Goal: Task Accomplishment & Management: Use online tool/utility

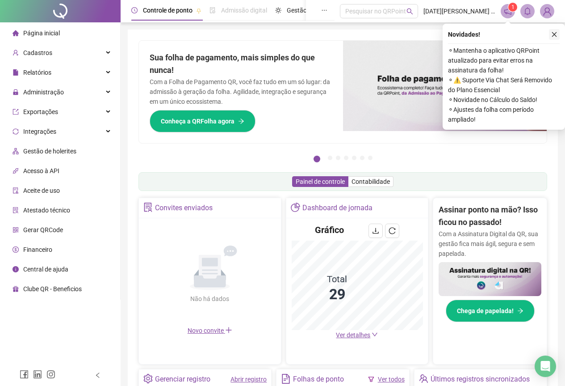
click at [556, 35] on icon "close" at bounding box center [555, 34] width 6 height 6
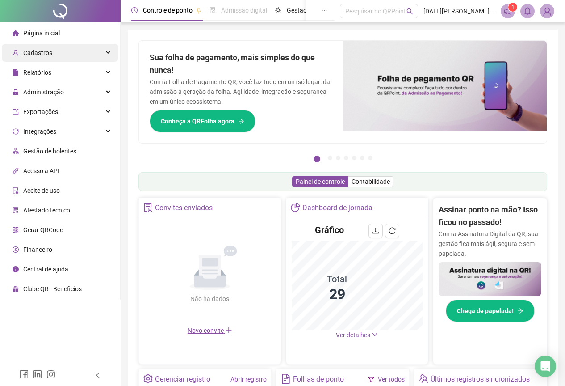
click at [67, 53] on div "Cadastros" at bounding box center [60, 53] width 117 height 18
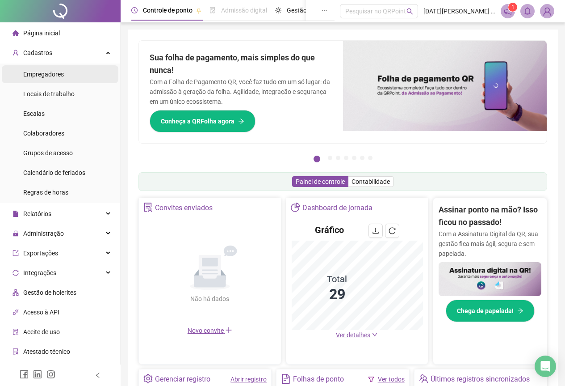
click at [71, 80] on li "Empregadores" at bounding box center [60, 74] width 117 height 18
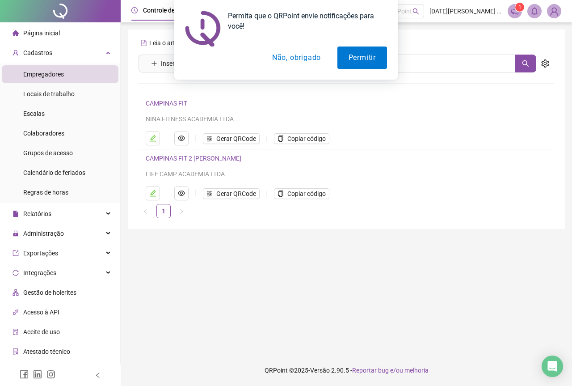
click at [164, 103] on link "CAMPINAS FIT" at bounding box center [167, 103] width 42 height 7
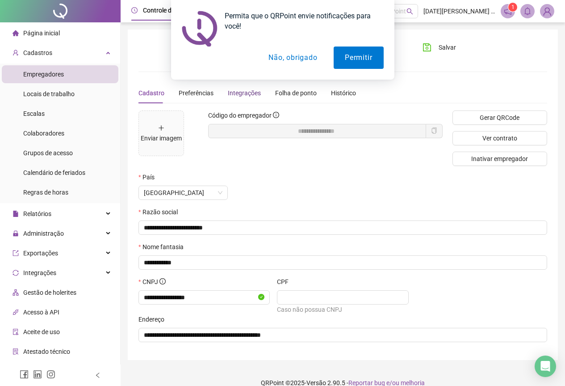
click at [245, 95] on div "Integrações" at bounding box center [244, 93] width 33 height 10
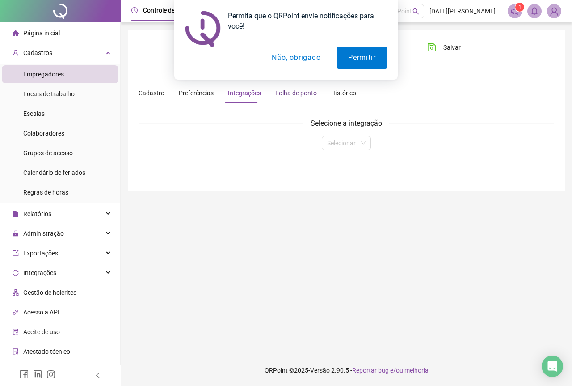
click at [293, 93] on div "Folha de ponto" at bounding box center [296, 93] width 42 height 10
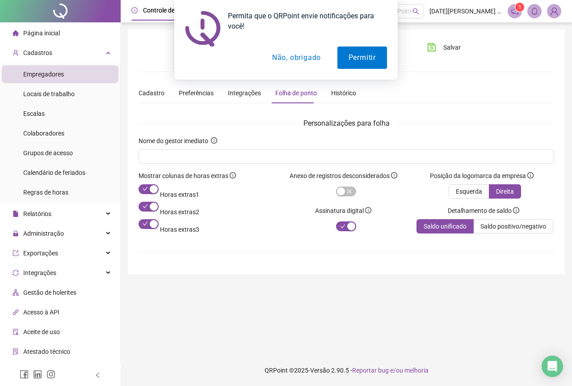
click at [303, 56] on button "Não, obrigado" at bounding box center [296, 57] width 71 height 22
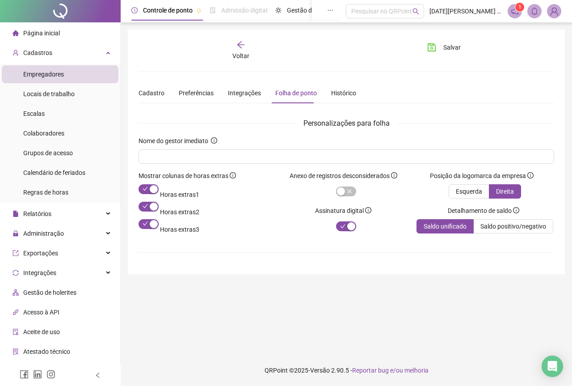
click at [198, 165] on div "Nome do gestor imediato" at bounding box center [347, 153] width 416 height 35
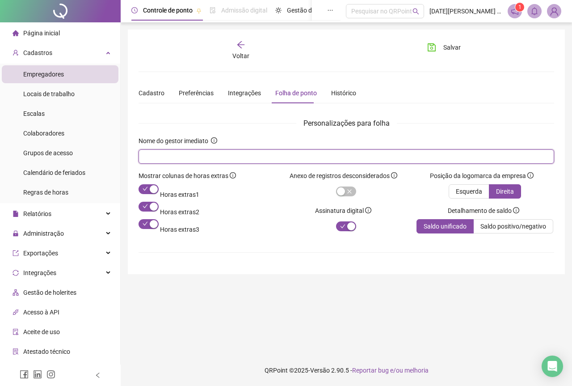
click at [195, 157] on input "text" at bounding box center [345, 157] width 403 height 10
click at [232, 159] on input "*******" at bounding box center [345, 157] width 403 height 10
click at [231, 158] on input "*******" at bounding box center [345, 157] width 403 height 10
click at [225, 152] on input "*******" at bounding box center [345, 157] width 403 height 10
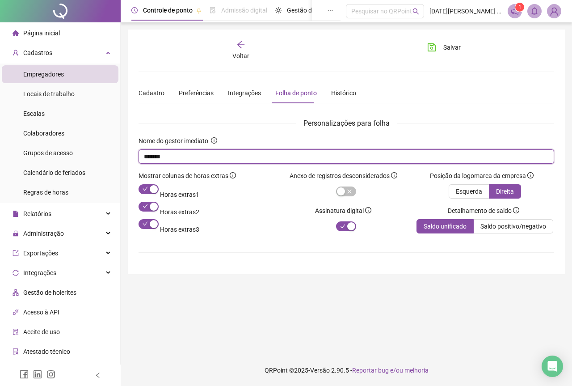
click at [225, 152] on input "*******" at bounding box center [345, 157] width 403 height 10
type input "*****"
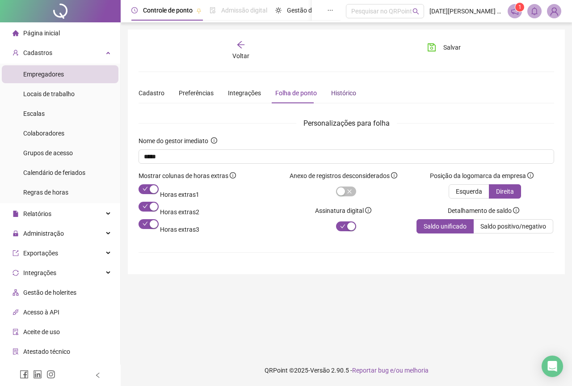
click at [342, 96] on div "Histórico" at bounding box center [343, 93] width 25 height 10
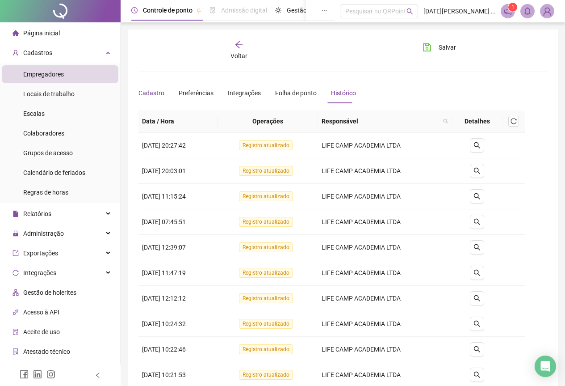
click at [153, 92] on div "Cadastro" at bounding box center [152, 93] width 26 height 10
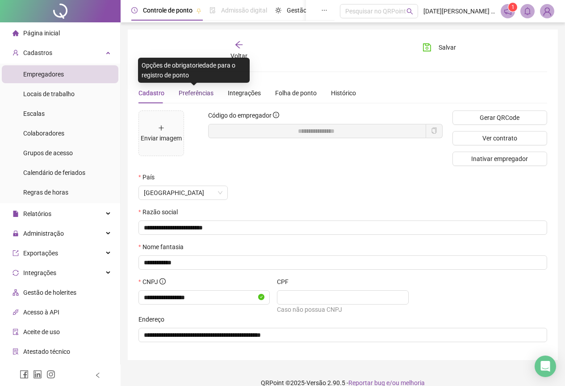
click at [203, 93] on span "Preferências" at bounding box center [196, 92] width 35 height 7
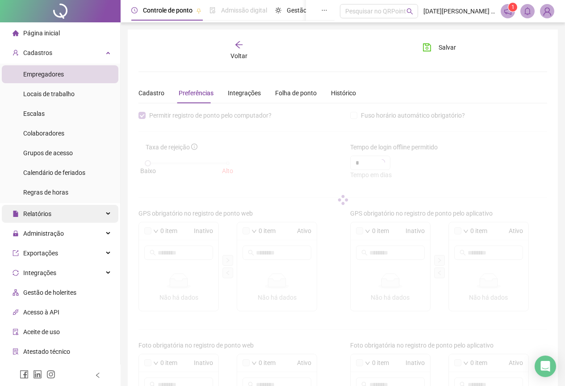
click at [50, 211] on span "Relatórios" at bounding box center [37, 213] width 28 height 7
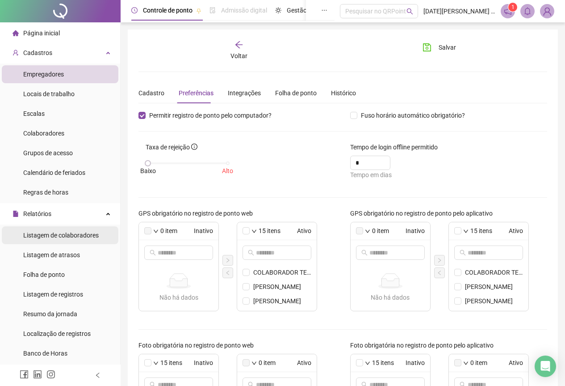
click at [53, 237] on span "Listagem de colaboradores" at bounding box center [61, 235] width 76 height 7
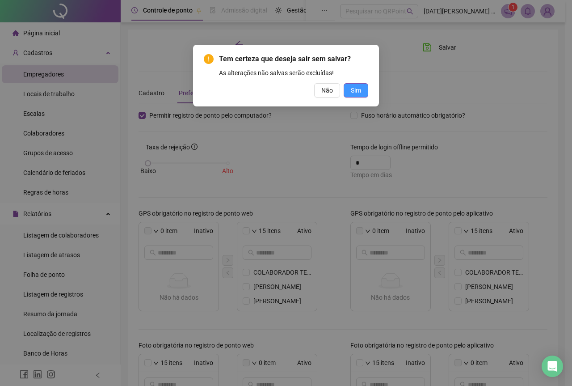
click at [350, 88] on button "Sim" at bounding box center [356, 90] width 25 height 14
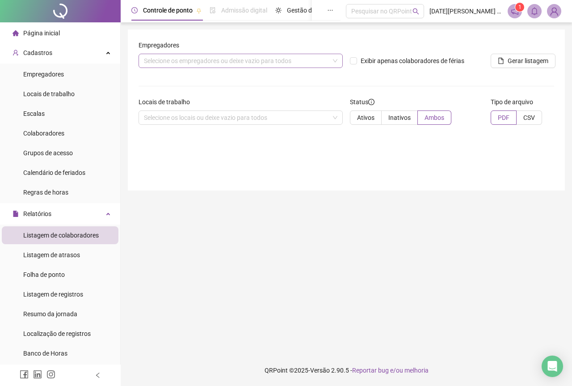
click at [259, 60] on div "Selecione os empregadores ou deixe vazio para todos" at bounding box center [241, 61] width 204 height 14
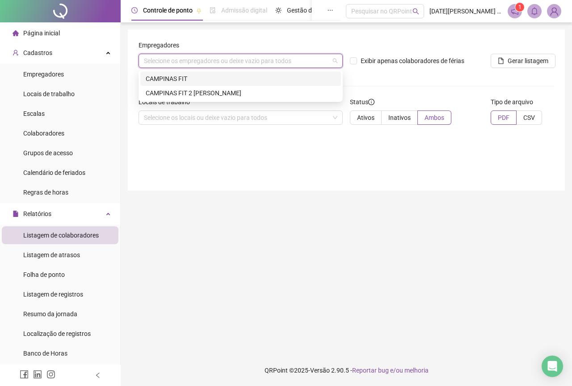
click at [212, 79] on div "CAMPINAS FIT" at bounding box center [241, 79] width 190 height 10
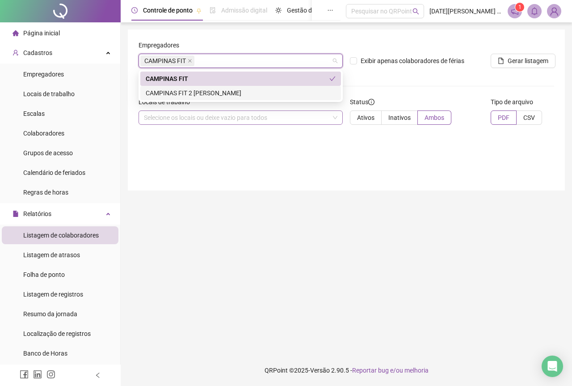
click at [261, 117] on div "Selecione os locais ou deixe vazio para todos" at bounding box center [241, 117] width 204 height 14
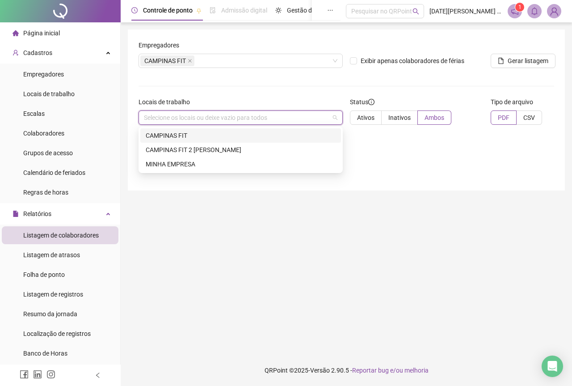
click at [241, 136] on div "CAMPINAS FIT" at bounding box center [241, 136] width 190 height 10
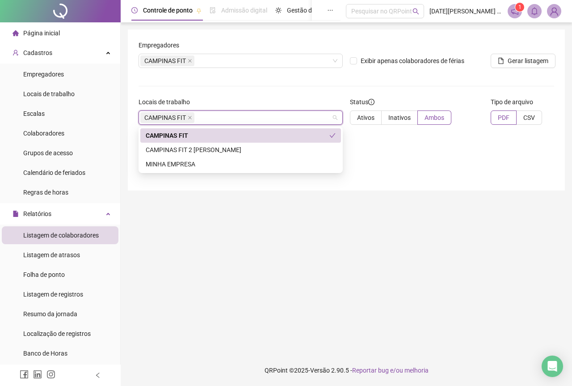
click at [485, 168] on div "Empregadores CAMPINAS FIT Exibir apenas colaboradores de férias Gerar listagem …" at bounding box center [346, 110] width 437 height 161
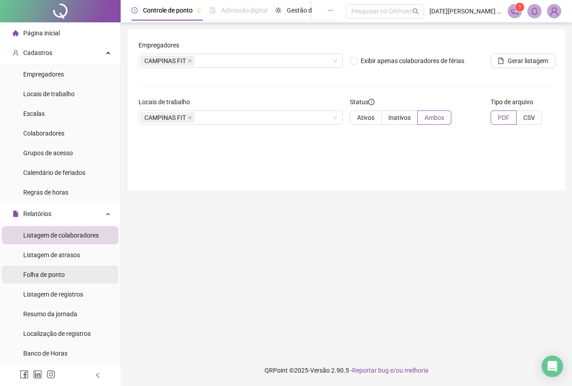
click at [89, 280] on li "Folha de ponto" at bounding box center [60, 275] width 117 height 18
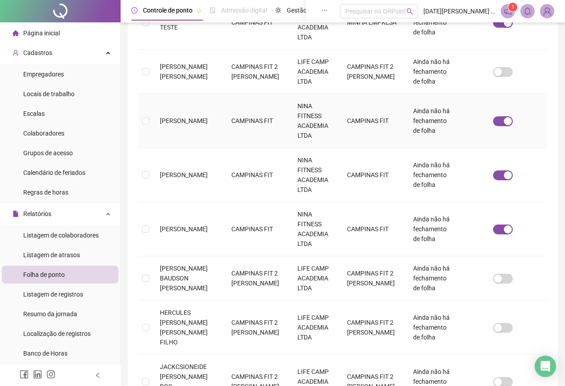
scroll to position [335, 0]
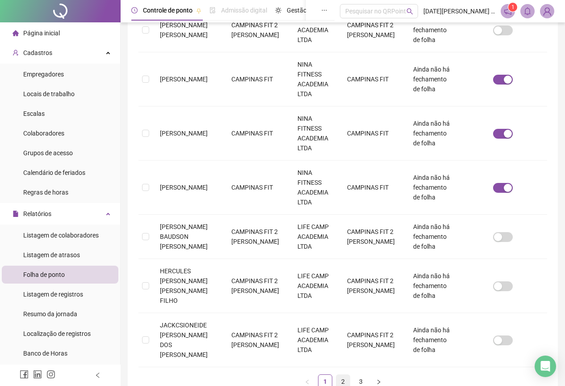
click at [342, 375] on link "2" at bounding box center [343, 381] width 13 height 13
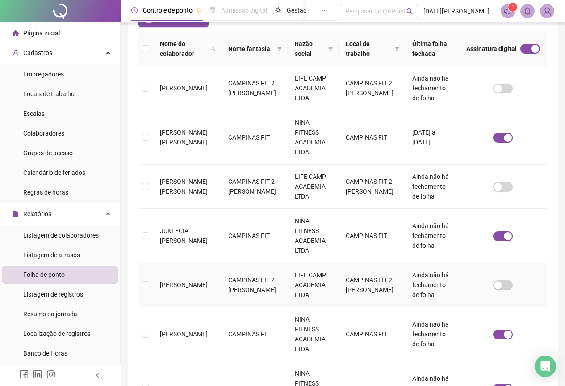
scroll to position [224, 0]
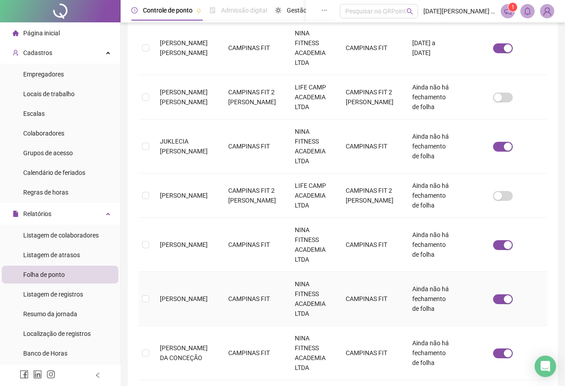
click at [190, 272] on td "[PERSON_NAME]" at bounding box center [187, 299] width 68 height 54
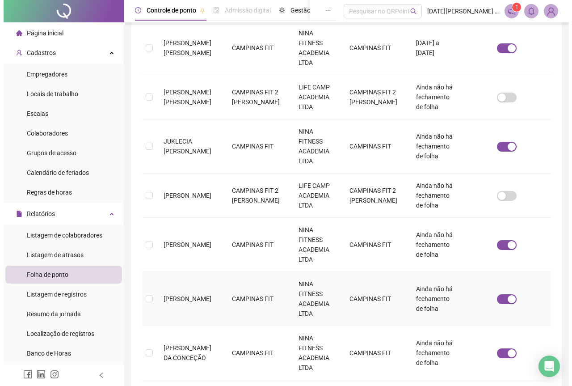
scroll to position [0, 0]
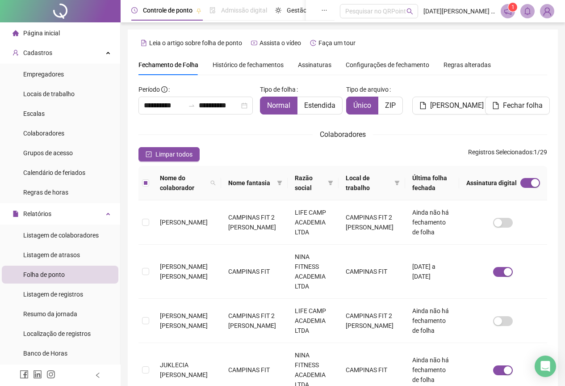
click at [253, 62] on span "Histórico de fechamentos" at bounding box center [248, 64] width 71 height 7
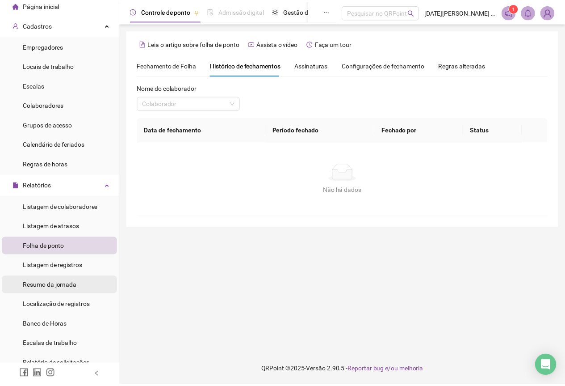
scroll to position [45, 0]
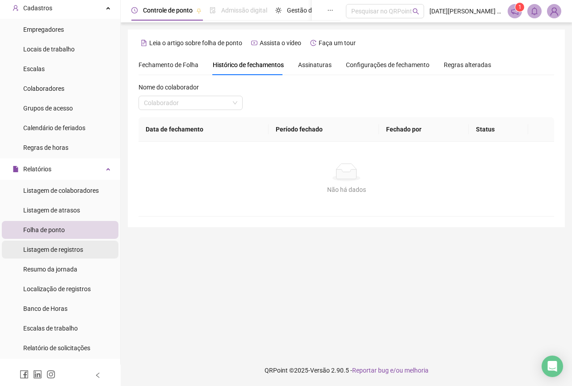
click at [58, 254] on div "Listagem de registros" at bounding box center [53, 250] width 60 height 18
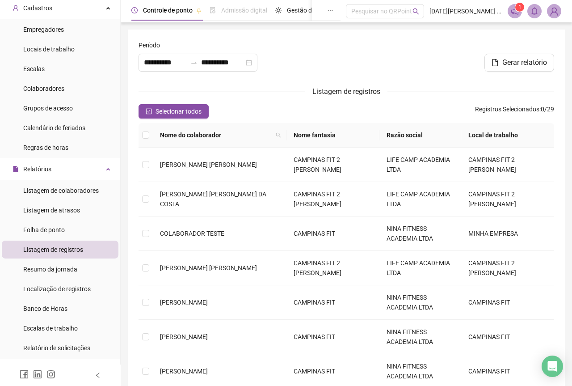
type input "**********"
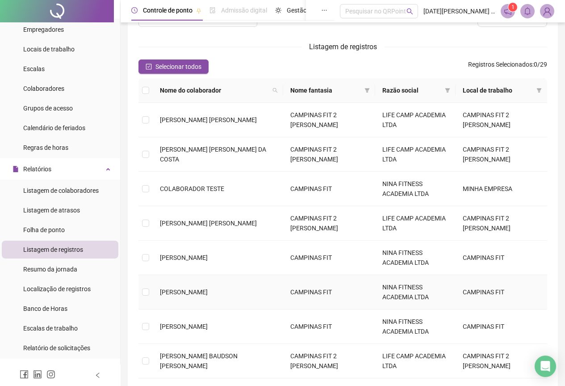
scroll to position [184, 0]
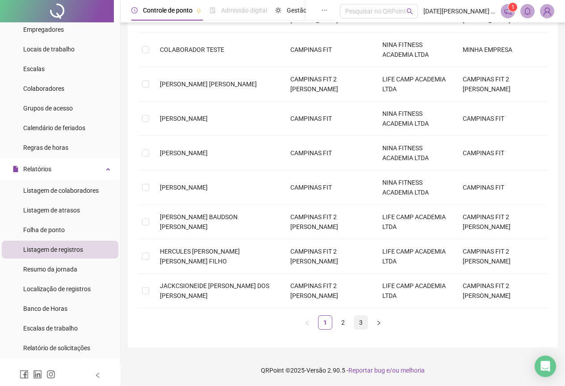
click at [359, 323] on link "3" at bounding box center [360, 322] width 13 height 13
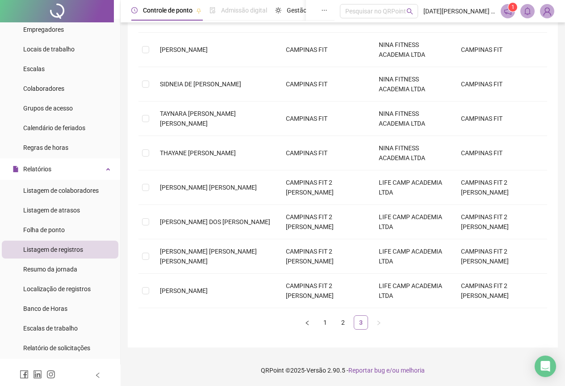
scroll to position [149, 0]
click at [346, 328] on link "2" at bounding box center [343, 322] width 13 height 13
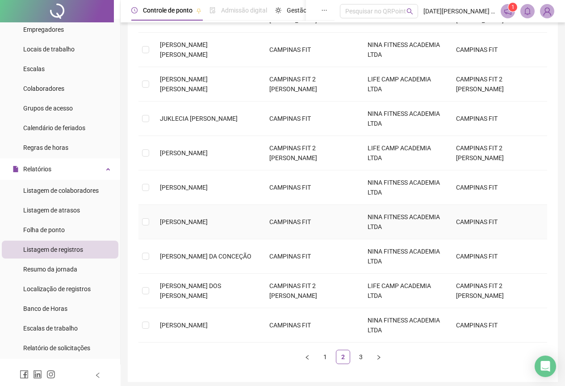
click at [195, 222] on span "[PERSON_NAME]" at bounding box center [184, 221] width 48 height 7
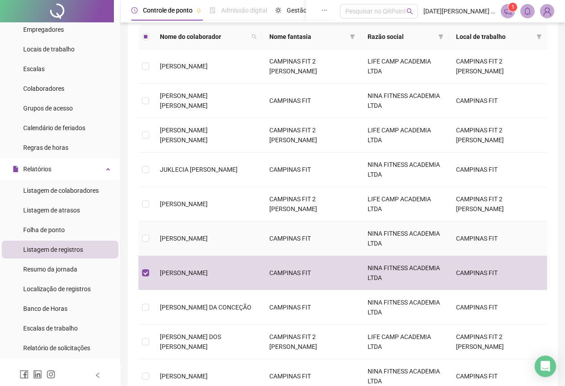
scroll to position [0, 0]
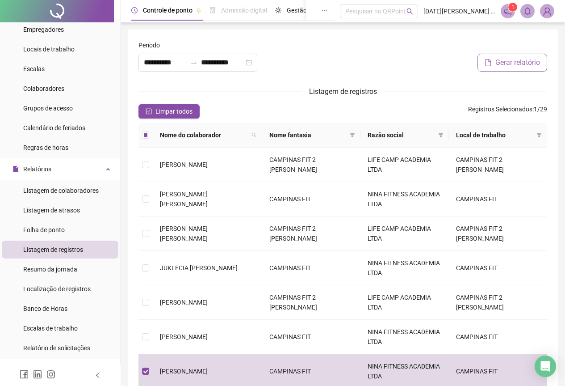
click at [497, 67] on span "Gerar relatório" at bounding box center [518, 62] width 45 height 11
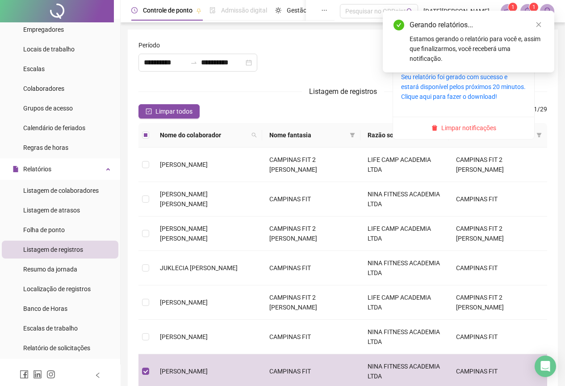
click at [526, 8] on icon "bell" at bounding box center [528, 11] width 8 height 8
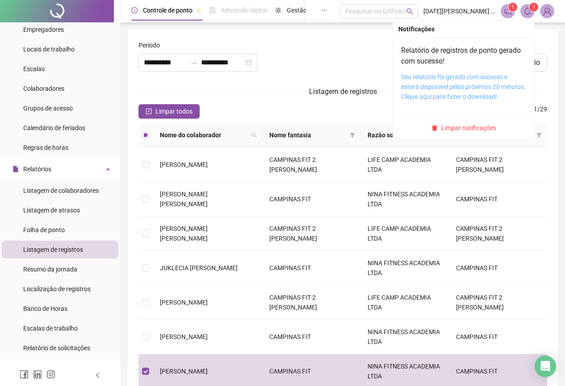
click at [492, 93] on link "Seu relatório foi gerado com sucesso e estará disponível pelos próximos 20 minu…" at bounding box center [463, 86] width 125 height 27
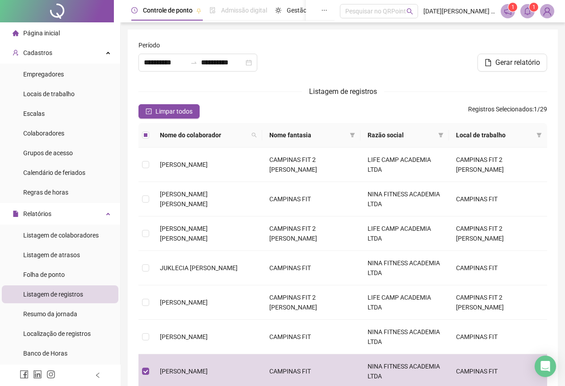
click at [58, 15] on div at bounding box center [57, 11] width 114 height 22
